Goal: Task Accomplishment & Management: Manage account settings

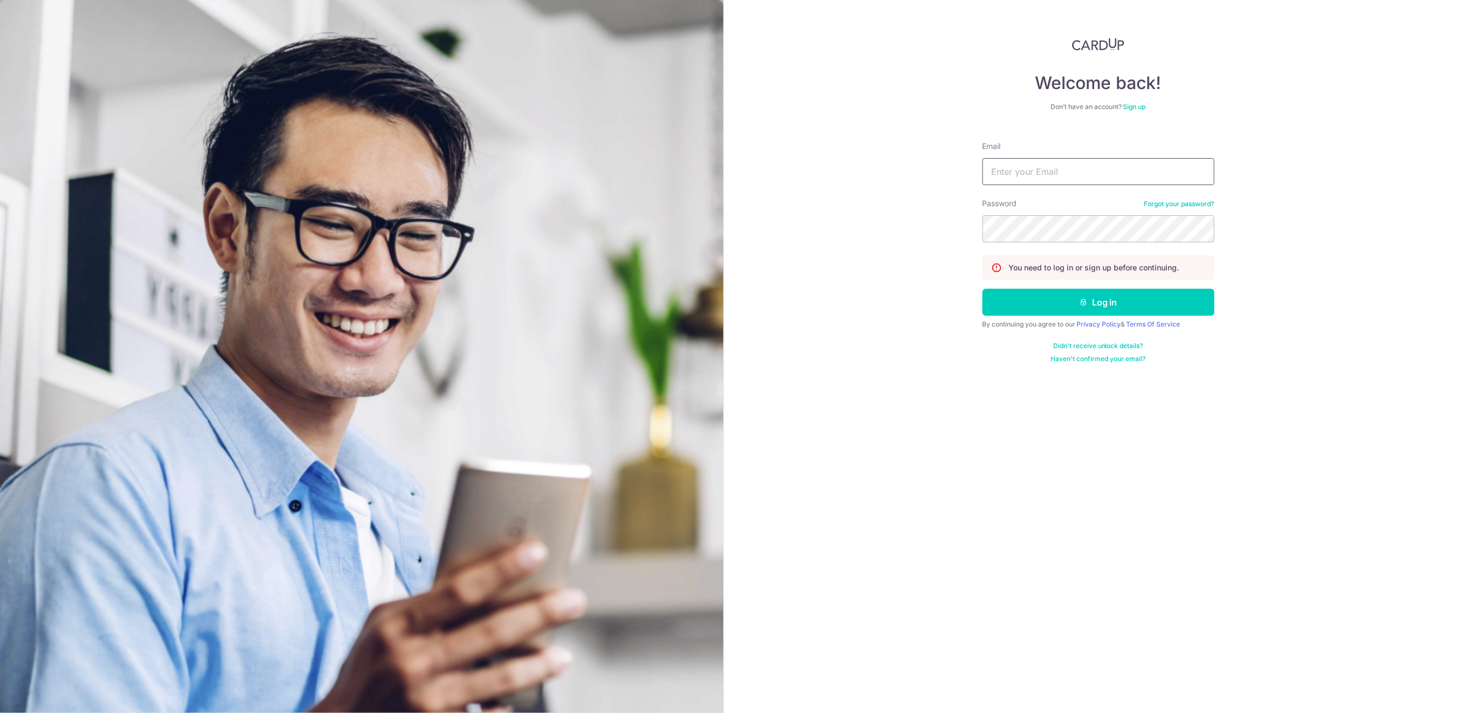
click at [1138, 171] on input "Email" at bounding box center [1099, 171] width 232 height 27
type input "[EMAIL_ADDRESS][DOMAIN_NAME]"
click at [1145, 305] on button "Log in" at bounding box center [1099, 302] width 232 height 27
